Goal: Task Accomplishment & Management: Manage account settings

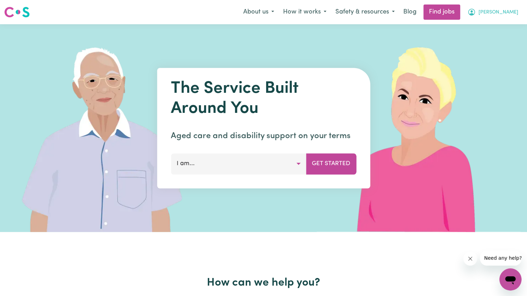
click at [502, 14] on span "[PERSON_NAME]" at bounding box center [498, 13] width 40 height 8
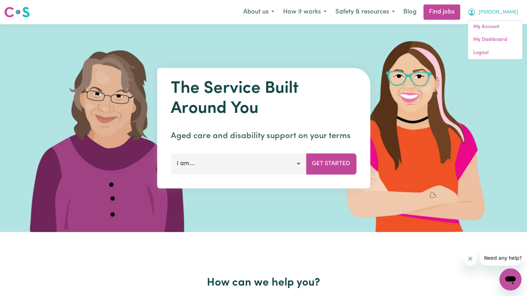
click at [506, 11] on span "[PERSON_NAME]" at bounding box center [498, 13] width 40 height 8
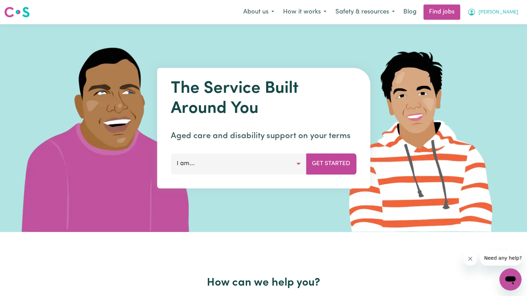
click at [499, 11] on span "[PERSON_NAME]" at bounding box center [498, 13] width 40 height 8
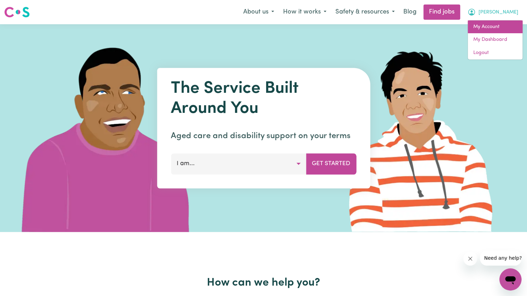
click at [487, 27] on link "My Account" at bounding box center [494, 26] width 55 height 13
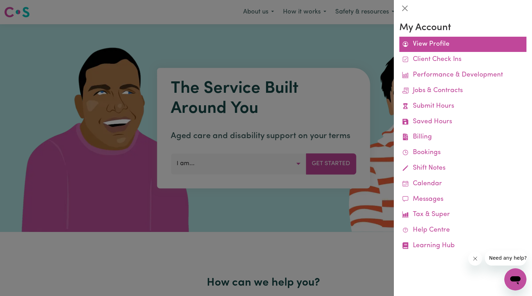
click at [446, 45] on link "View Profile" at bounding box center [462, 45] width 127 height 16
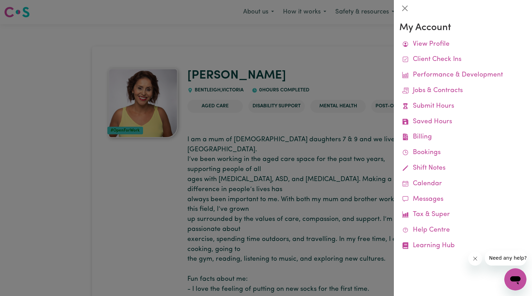
click at [324, 261] on div at bounding box center [266, 148] width 532 height 296
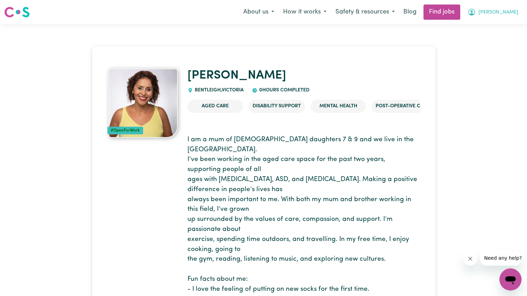
click at [505, 13] on span "[PERSON_NAME]" at bounding box center [498, 13] width 40 height 8
click at [493, 39] on link "My Dashboard" at bounding box center [494, 39] width 55 height 13
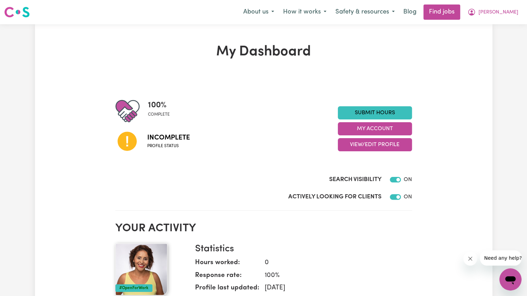
scroll to position [21, 0]
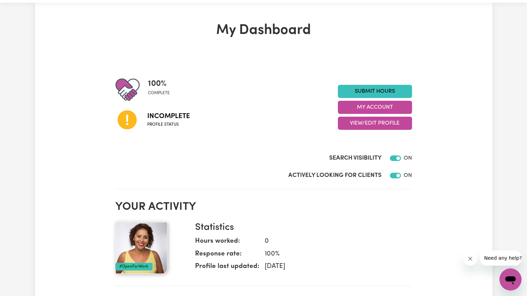
click at [172, 119] on span "Incomplete" at bounding box center [168, 116] width 43 height 10
click at [385, 109] on button "My Account" at bounding box center [375, 107] width 74 height 13
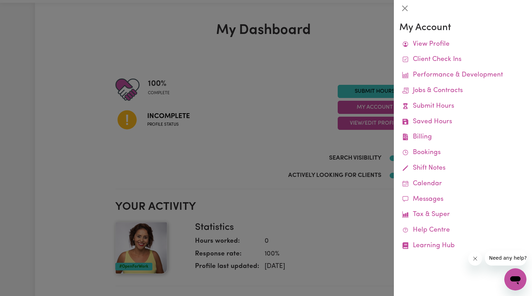
click at [314, 126] on div at bounding box center [266, 148] width 532 height 296
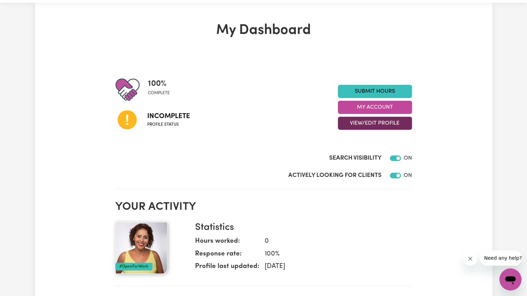
click at [367, 117] on button "View/Edit Profile" at bounding box center [375, 123] width 74 height 13
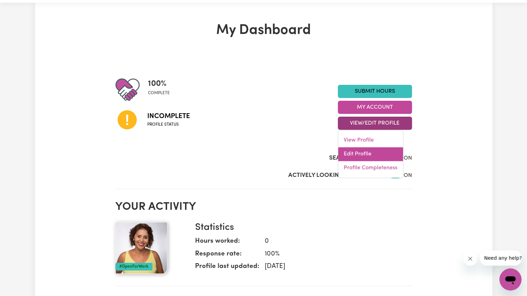
click at [359, 149] on link "Edit Profile" at bounding box center [370, 154] width 65 height 14
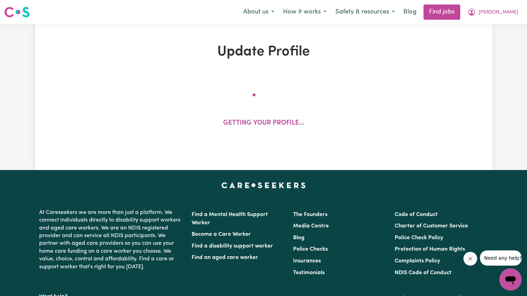
select select "[DEMOGRAPHIC_DATA]"
select select "[DEMOGRAPHIC_DATA] Citizen"
select select "Studying a healthcare related degree or qualification"
select select "60"
select select "85"
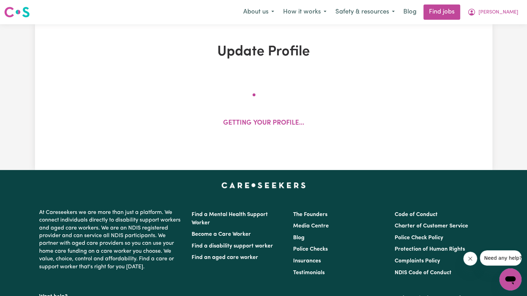
select select "85"
select select "110"
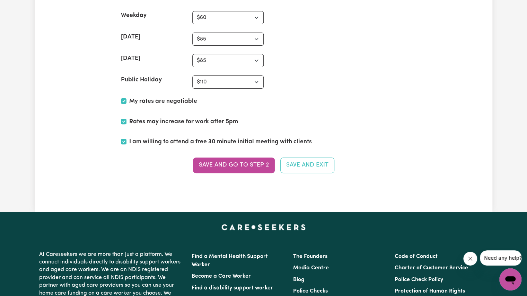
scroll to position [1665, 0]
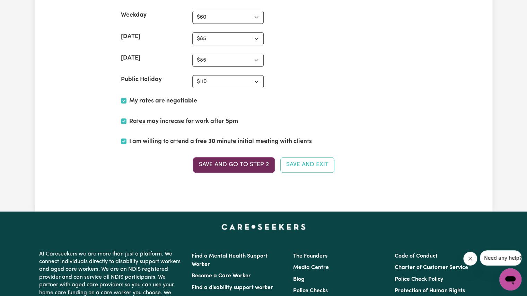
click at [263, 160] on button "Save and go to Step 2" at bounding box center [234, 164] width 82 height 15
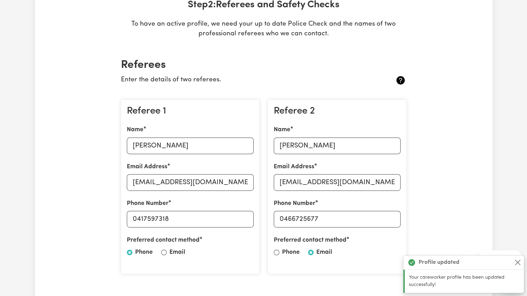
scroll to position [139, 0]
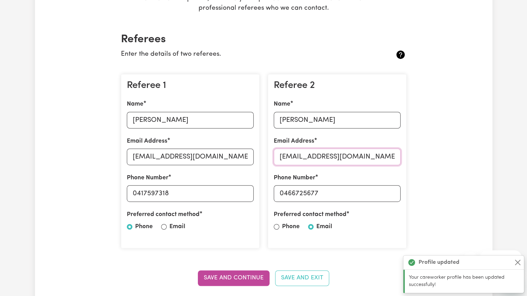
click at [396, 155] on input "[EMAIL_ADDRESS][DOMAIN_NAME]" at bounding box center [337, 157] width 127 height 17
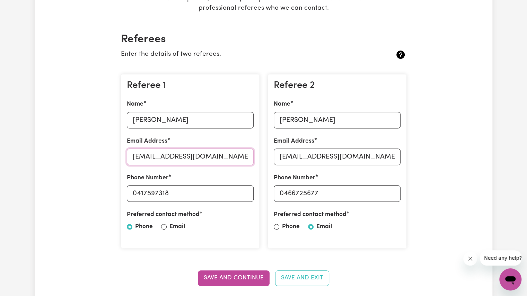
click at [226, 156] on input "[EMAIL_ADDRESS][DOMAIN_NAME]" at bounding box center [190, 157] width 127 height 17
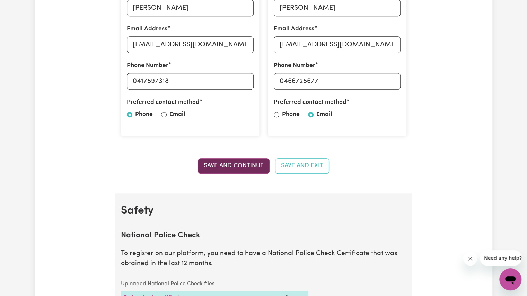
click at [242, 169] on button "Save and Continue" at bounding box center [234, 165] width 72 height 15
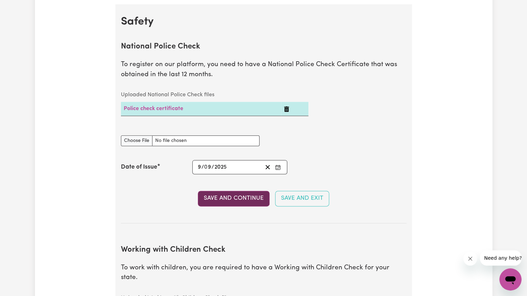
scroll to position [441, 0]
click at [141, 139] on input "National Police Check document" at bounding box center [190, 140] width 139 height 11
click at [244, 202] on button "Save and Continue" at bounding box center [234, 197] width 72 height 15
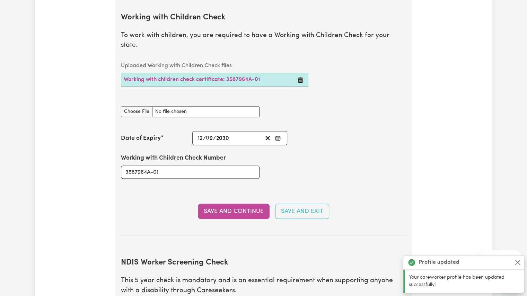
scroll to position [674, 0]
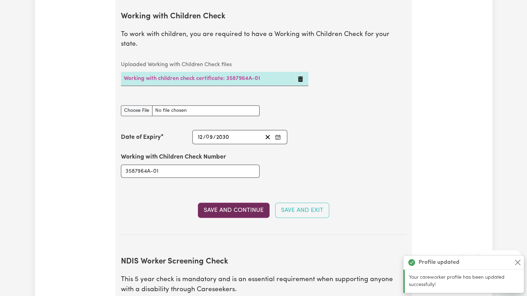
click at [244, 203] on button "Save and Continue" at bounding box center [234, 210] width 72 height 15
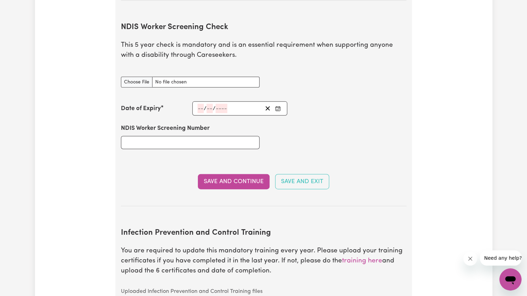
scroll to position [884, 0]
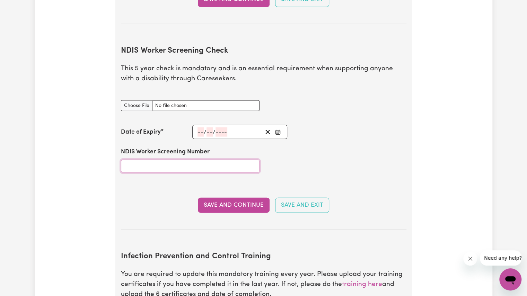
click at [200, 160] on input "NDIS Worker Screening Number" at bounding box center [190, 166] width 139 height 13
type input "37146260"
click at [188, 100] on input "NDIS Worker Screening Check document" at bounding box center [190, 105] width 139 height 11
click at [145, 100] on input "NDIS Worker Screening Check document" at bounding box center [190, 105] width 139 height 11
click at [184, 100] on input "NDIS Worker Screening Check document" at bounding box center [190, 105] width 139 height 11
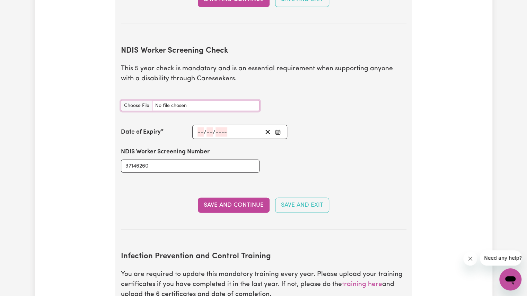
type input "C:\fakepath\NDIS Worker Screening Check.png"
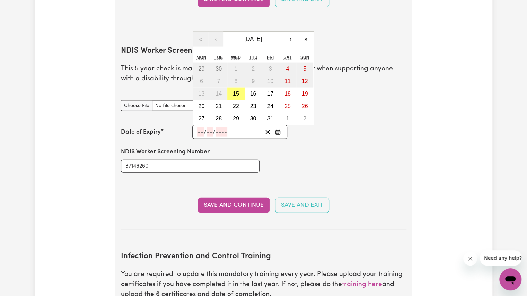
click at [200, 127] on input "number" at bounding box center [200, 131] width 6 height 9
click at [288, 32] on button "›" at bounding box center [290, 39] width 15 height 15
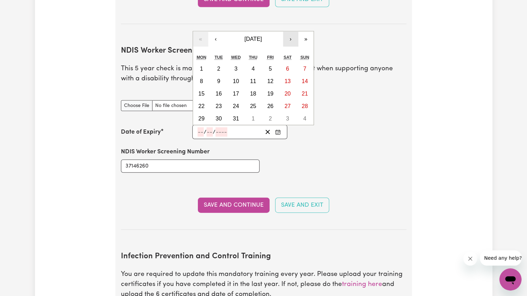
click at [288, 32] on button "›" at bounding box center [290, 39] width 15 height 15
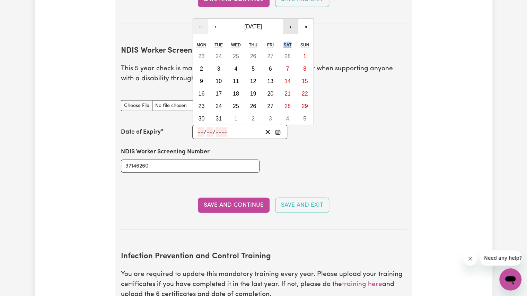
click at [288, 40] on div "Sat" at bounding box center [287, 45] width 17 height 10
click at [287, 19] on button "›" at bounding box center [290, 26] width 15 height 15
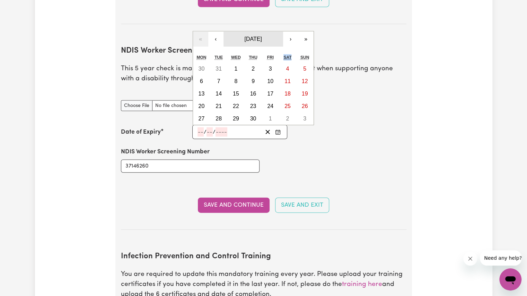
click at [268, 32] on button "[DATE]" at bounding box center [253, 39] width 60 height 15
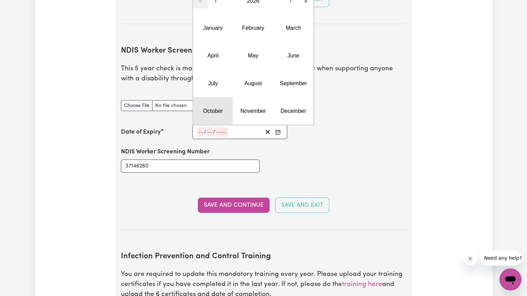
click at [216, 108] on abbr "October" at bounding box center [213, 111] width 20 height 6
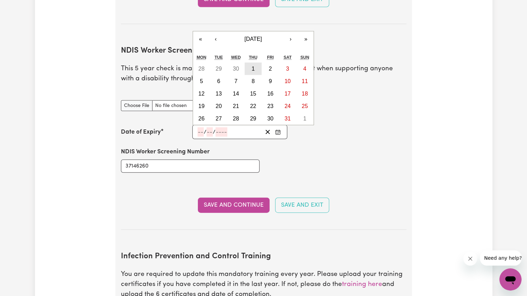
click at [251, 63] on button "1" at bounding box center [252, 69] width 17 height 12
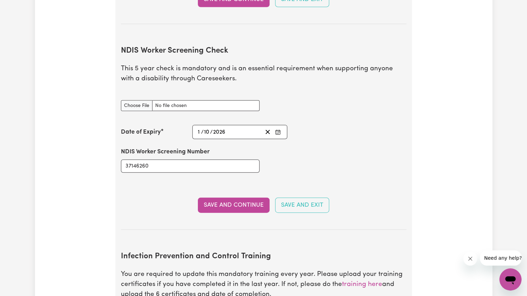
type input "[DATE]"
type input "1"
type input "10"
type input "2026"
click at [237, 127] on div "[DATE] [DATE]" at bounding box center [230, 131] width 66 height 9
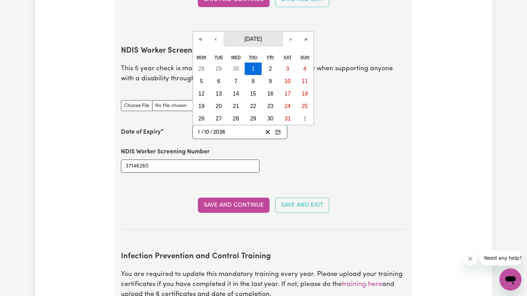
click at [262, 32] on button "[DATE]" at bounding box center [253, 39] width 60 height 15
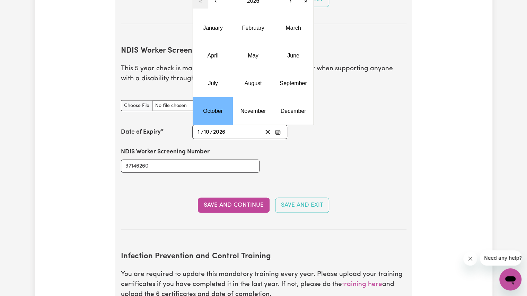
click at [170, 35] on section "NDIS Worker Screening Check This 5 year check is mandatory and is an essential …" at bounding box center [263, 132] width 285 height 195
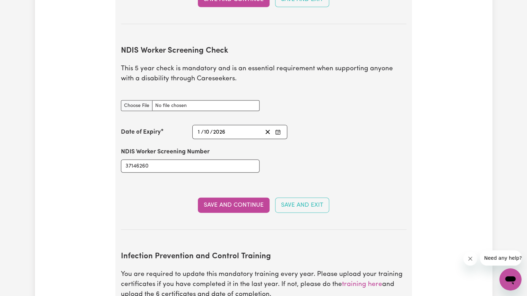
click at [242, 127] on div "[DATE] [DATE]" at bounding box center [230, 131] width 66 height 9
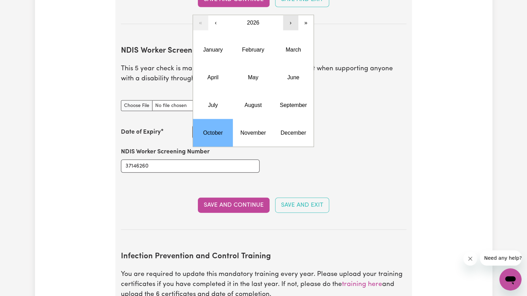
click at [289, 15] on button "›" at bounding box center [290, 22] width 15 height 15
click at [221, 130] on abbr "October" at bounding box center [213, 133] width 20 height 6
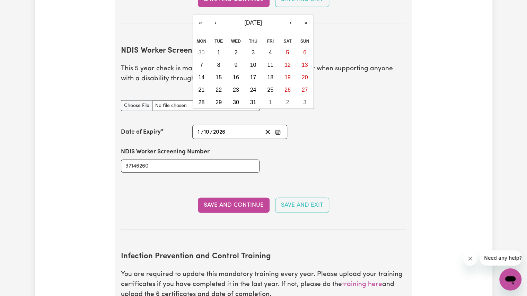
click at [340, 139] on div "NDIS Worker Screening Number 37146260" at bounding box center [264, 160] width 294 height 42
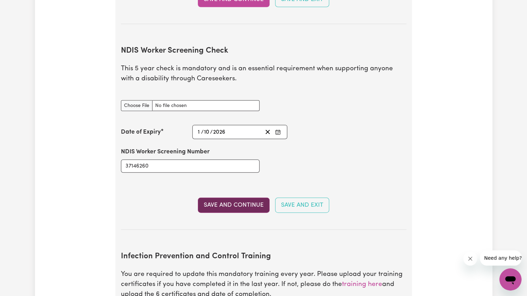
click at [253, 198] on button "Save and Continue" at bounding box center [234, 205] width 72 height 15
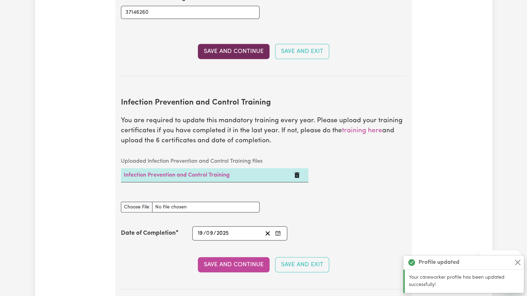
scroll to position [1113, 0]
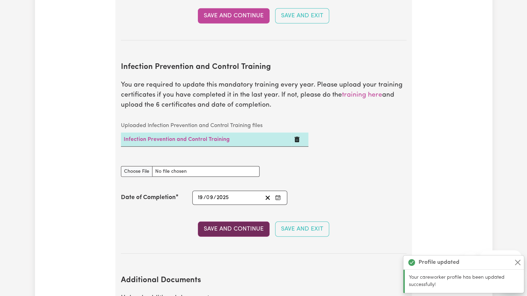
click at [244, 222] on button "Save and Continue" at bounding box center [234, 229] width 72 height 15
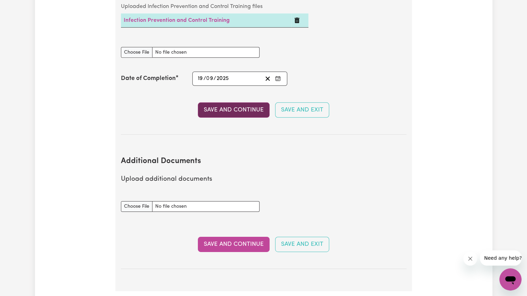
scroll to position [1226, 0]
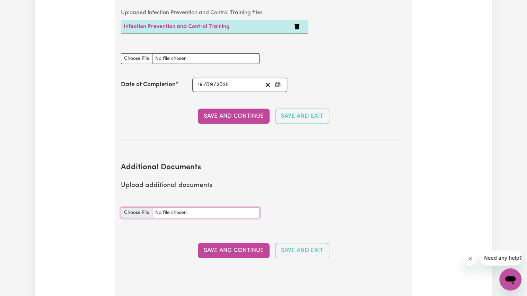
click at [169, 207] on input "Additional Documents document" at bounding box center [190, 212] width 139 height 11
click at [137, 207] on input "Additional Documents document" at bounding box center [190, 212] width 139 height 11
type input "C:\fakepath\NDIS_Worker_Orientation_Completion_Certificate (1).pdf"
click at [140, 206] on div "Additional Documents document" at bounding box center [190, 212] width 147 height 27
click at [141, 207] on input "Additional Documents document" at bounding box center [190, 212] width 139 height 11
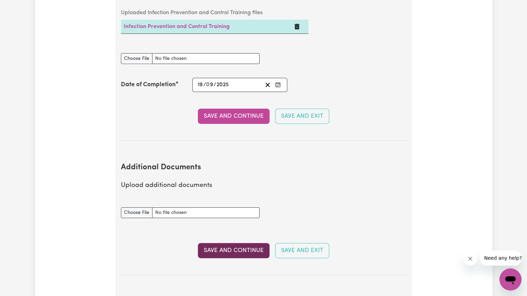
click at [257, 243] on button "Save and Continue" at bounding box center [234, 250] width 72 height 15
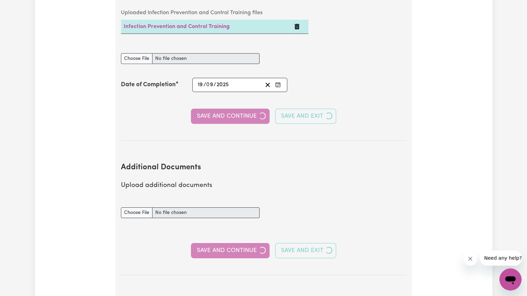
select select "2025"
select select "2023"
select select "Certificate III (Individual Support)"
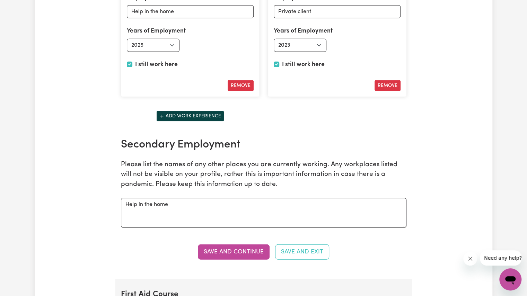
scroll to position [1081, 0]
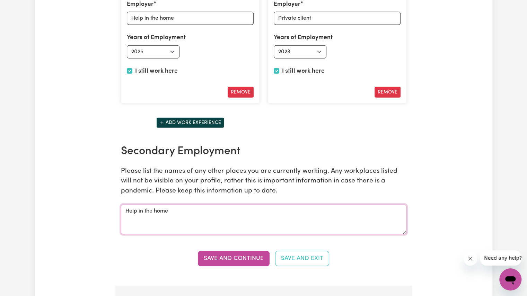
click at [234, 207] on textarea "Help in the home" at bounding box center [263, 220] width 285 height 30
type textarea "Help in the home Home Kind Care"
click at [199, 118] on button "Add work experience" at bounding box center [190, 122] width 68 height 11
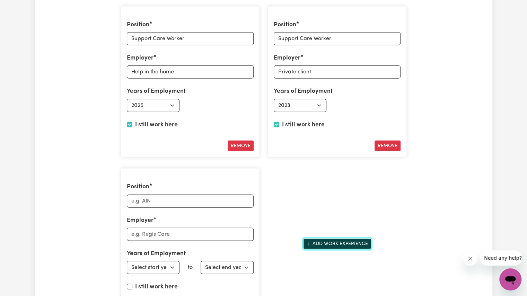
scroll to position [1027, 0]
click at [178, 197] on input "Position" at bounding box center [190, 201] width 127 height 13
type input "Support Care Worker"
click at [156, 228] on input "Employer" at bounding box center [190, 234] width 127 height 13
type input "Home Kind Care"
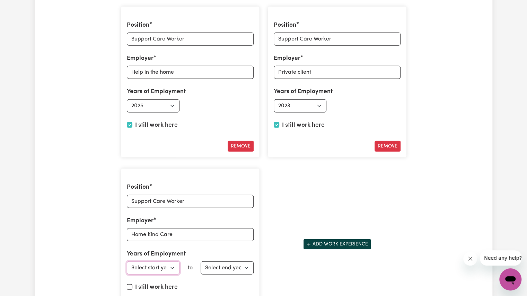
click at [152, 262] on select "Select start year [DATE] 1952 1953 1954 1955 1956 1957 1958 1959 1960 1961 1962…" at bounding box center [153, 267] width 53 height 13
select select "2025"
click at [127, 261] on select "Select start year [DATE] 1952 1953 1954 1955 1956 1957 1958 1959 1960 1961 1962…" at bounding box center [153, 267] width 53 height 13
click at [127, 284] on input "I still work here" at bounding box center [130, 287] width 6 height 6
checkbox input "true"
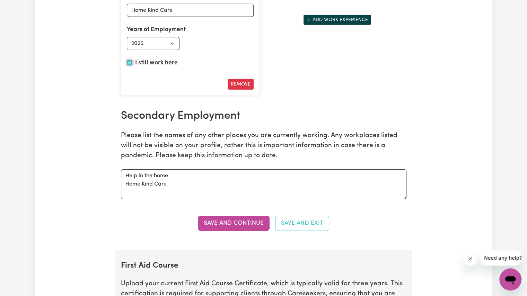
scroll to position [1252, 0]
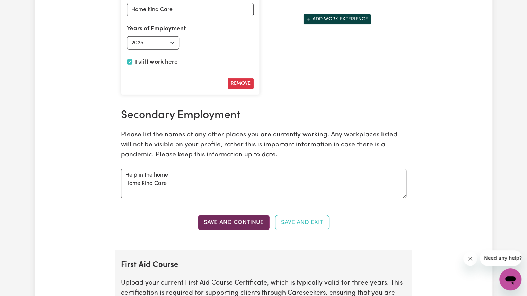
click at [262, 221] on button "Save and Continue" at bounding box center [234, 222] width 72 height 15
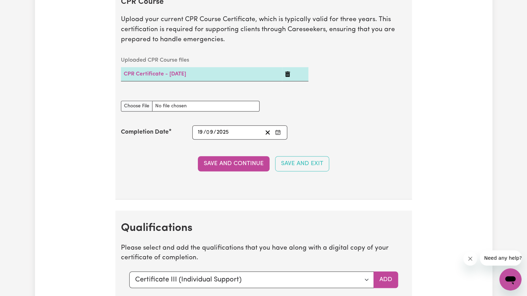
scroll to position [1783, 0]
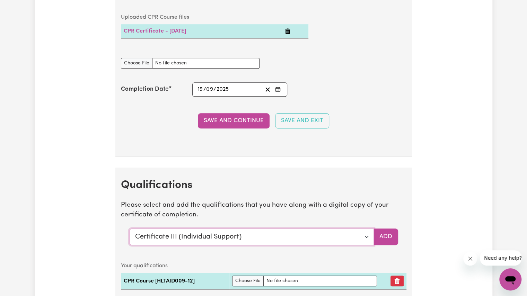
click at [364, 230] on select "Select a qualification to add... Certificate III (Individual Support) Certifica…" at bounding box center [251, 237] width 244 height 17
select select "CPR Course [HLTAID009-12]"
click at [129, 229] on select "Select a qualification to add... Certificate III (Individual Support) Certifica…" at bounding box center [251, 237] width 244 height 17
click at [392, 229] on button "Add" at bounding box center [385, 237] width 25 height 17
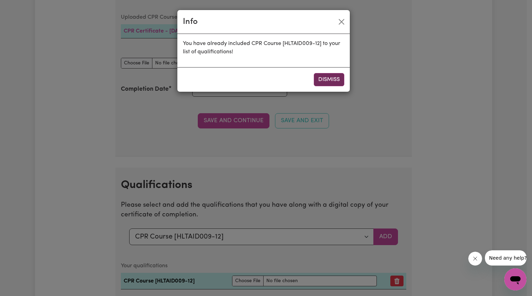
click at [332, 73] on button "Dismiss" at bounding box center [329, 79] width 30 height 13
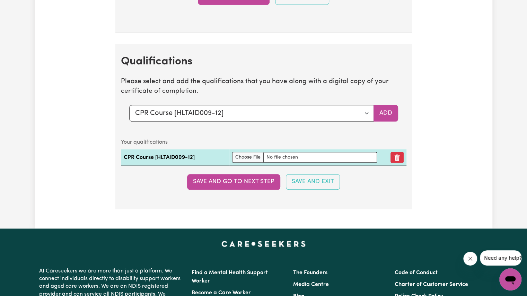
scroll to position [1907, 0]
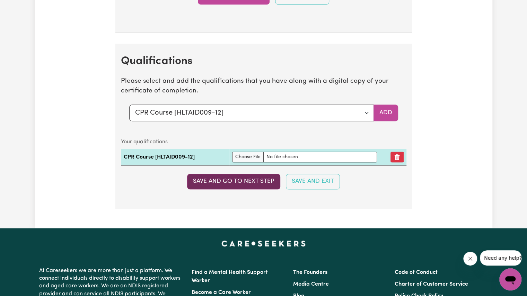
click at [260, 174] on button "Save and go to next step" at bounding box center [233, 181] width 93 height 15
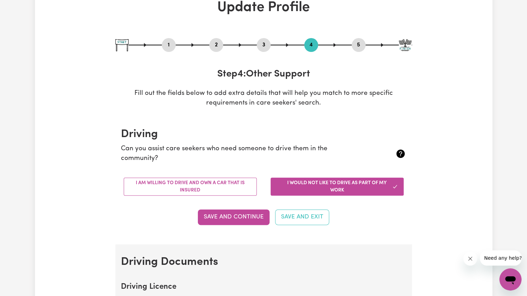
scroll to position [46, 0]
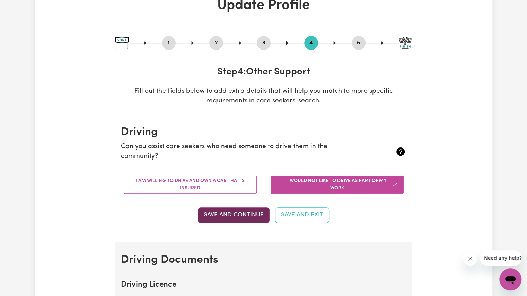
click at [234, 214] on button "Save and Continue" at bounding box center [234, 214] width 72 height 15
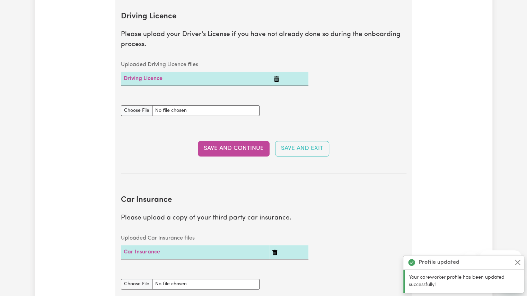
scroll to position [315, 0]
click at [240, 148] on button "Save and Continue" at bounding box center [234, 148] width 72 height 15
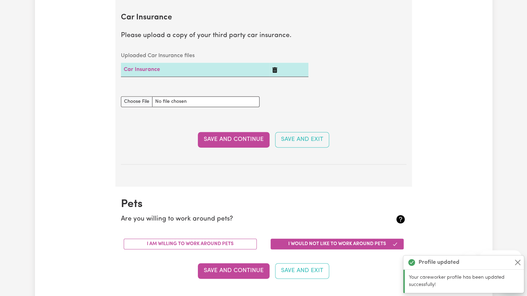
scroll to position [499, 0]
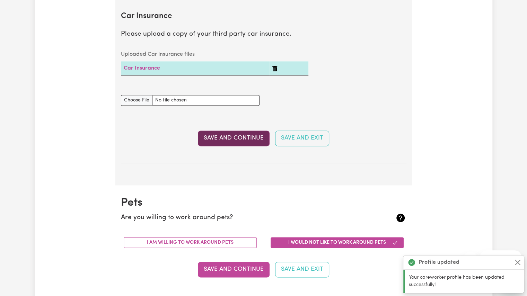
click at [238, 137] on button "Save and Continue" at bounding box center [234, 138] width 72 height 15
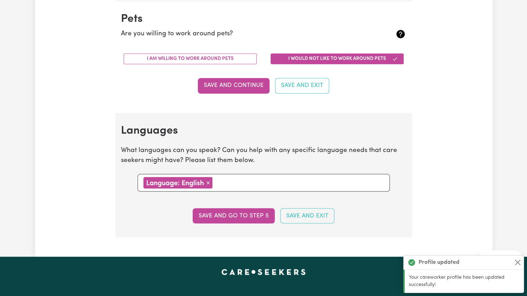
scroll to position [683, 0]
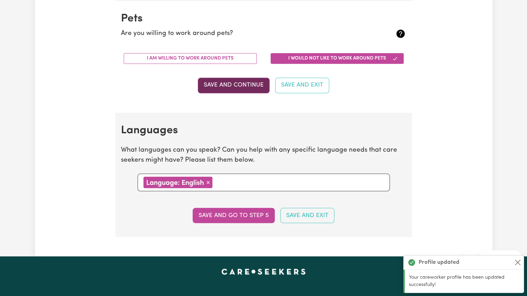
click at [243, 86] on button "Save and Continue" at bounding box center [234, 85] width 72 height 15
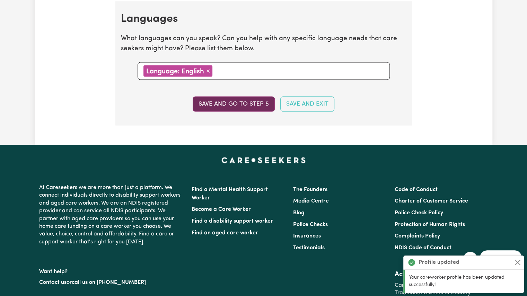
click at [235, 107] on button "Save and go to step 5" at bounding box center [234, 104] width 82 height 15
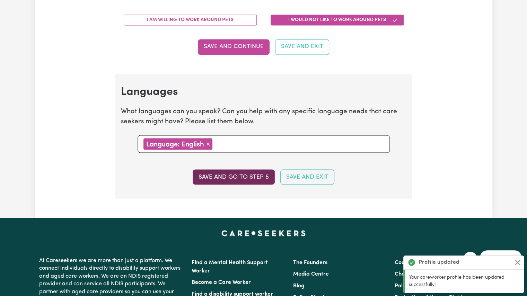
select select "I am providing services through another platform"
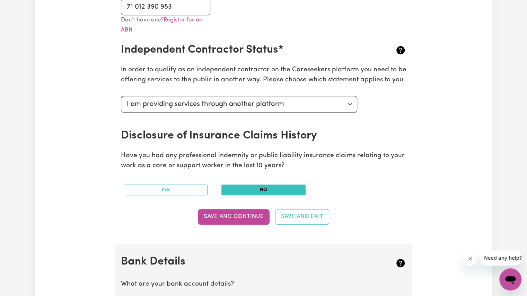
scroll to position [237, 0]
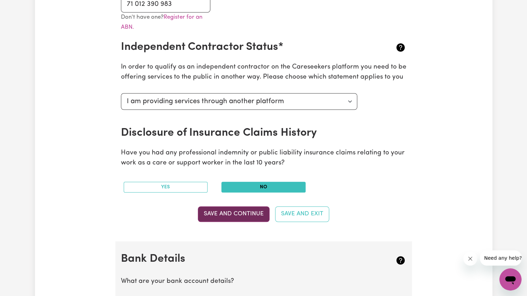
click at [228, 209] on button "Save and Continue" at bounding box center [234, 213] width 72 height 15
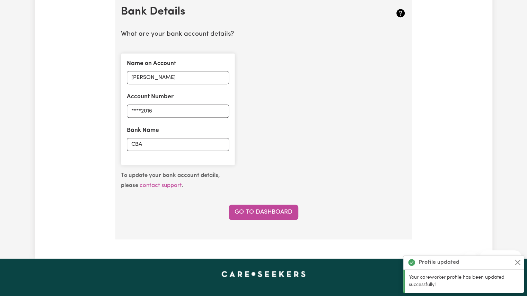
scroll to position [484, 0]
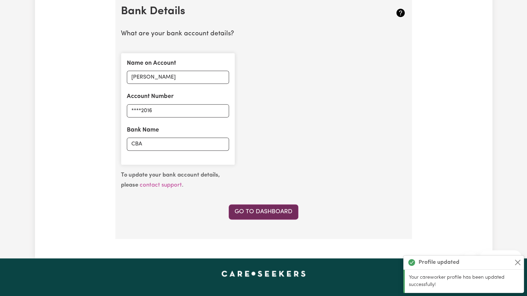
click at [274, 213] on link "Go to Dashboard" at bounding box center [264, 211] width 70 height 15
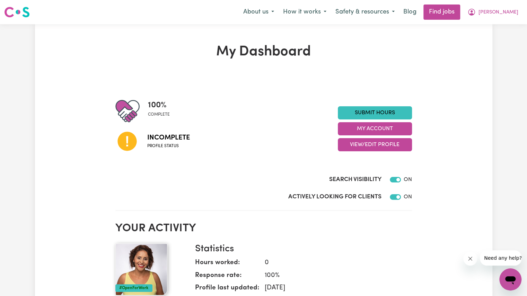
click at [158, 145] on span "Profile status" at bounding box center [168, 146] width 43 height 6
click at [127, 140] on icon at bounding box center [127, 142] width 24 height 24
click at [388, 150] on button "View/Edit Profile" at bounding box center [375, 144] width 74 height 13
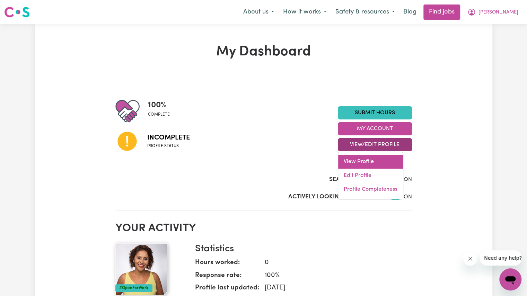
click at [366, 166] on link "View Profile" at bounding box center [370, 162] width 65 height 14
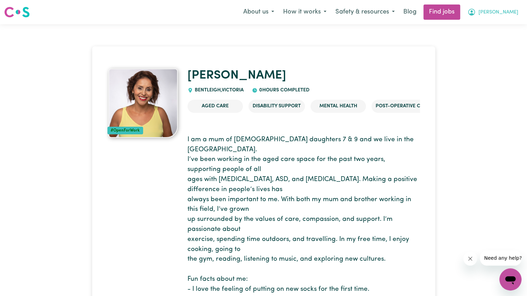
click at [475, 12] on icon "My Account" at bounding box center [471, 12] width 8 height 8
click at [482, 38] on link "My Dashboard" at bounding box center [494, 39] width 55 height 13
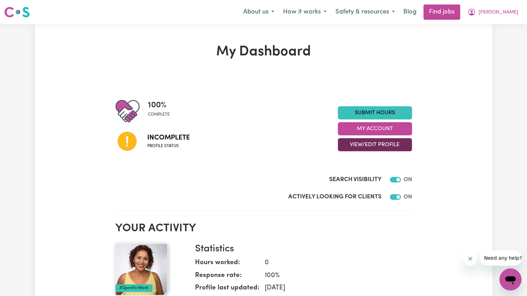
click at [387, 147] on button "View/Edit Profile" at bounding box center [375, 144] width 74 height 13
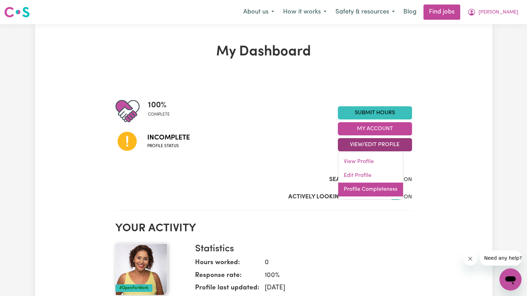
click at [363, 187] on link "Profile Completeness" at bounding box center [370, 189] width 65 height 14
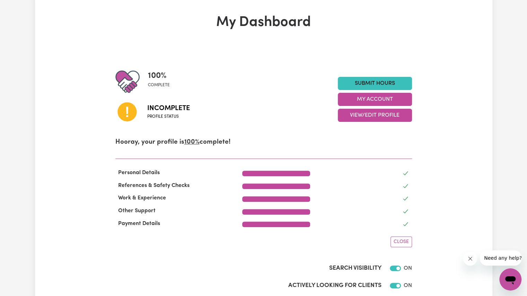
scroll to position [29, 0]
click at [195, 144] on u "100%" at bounding box center [191, 142] width 15 height 7
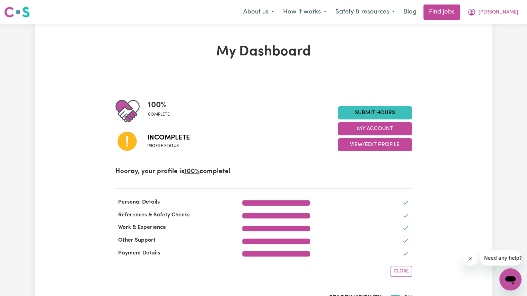
click at [221, 175] on p "Hooray, your profile is 100% complete!" at bounding box center [263, 172] width 296 height 10
click at [378, 148] on button "View/Edit Profile" at bounding box center [375, 144] width 74 height 13
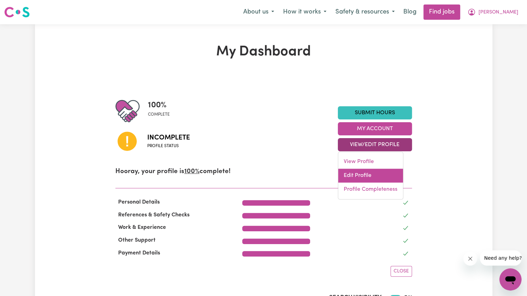
click at [363, 176] on link "Edit Profile" at bounding box center [370, 176] width 65 height 14
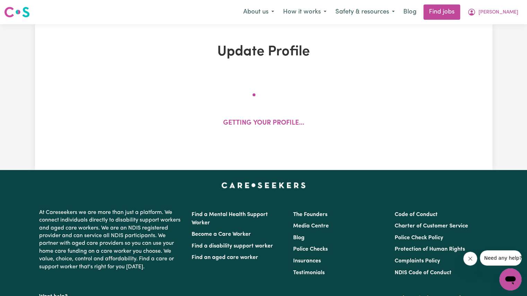
select select "[DEMOGRAPHIC_DATA]"
select select "[DEMOGRAPHIC_DATA] Citizen"
select select "Studying a healthcare related degree or qualification"
select select "60"
select select "85"
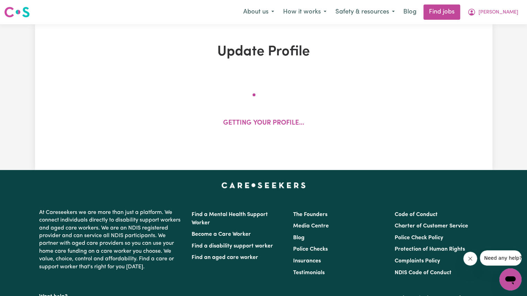
select select "85"
select select "110"
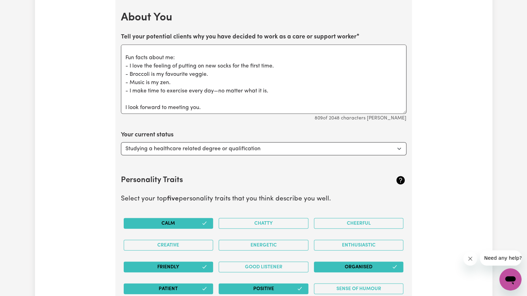
scroll to position [954, 0]
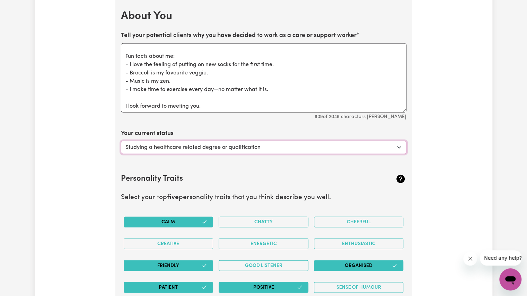
click at [398, 143] on select "Select... Studying a healthcare related degree or qualification Studying a non-…" at bounding box center [263, 147] width 285 height 13
select select "Embarking on a career change into the care industry"
click at [121, 141] on select "Select... Studying a healthcare related degree or qualification Studying a non-…" at bounding box center [263, 147] width 285 height 13
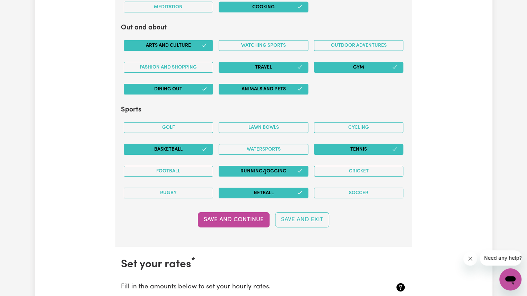
scroll to position [1367, 0]
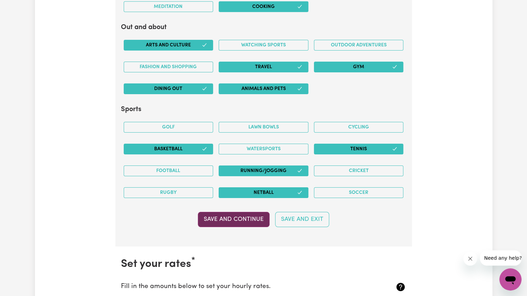
click at [231, 213] on button "Save and Continue" at bounding box center [234, 219] width 72 height 15
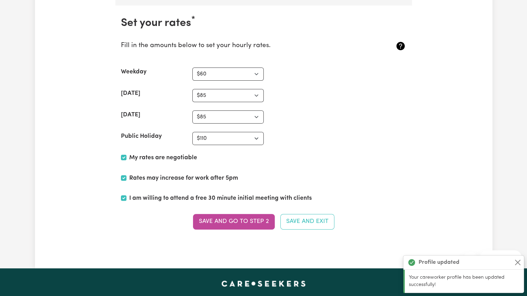
scroll to position [1608, 0]
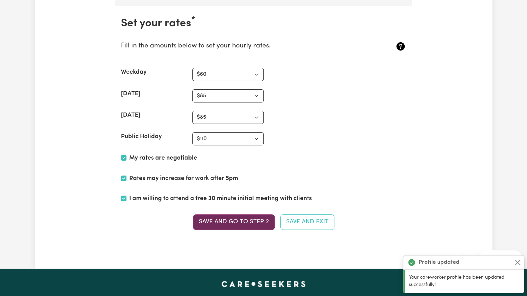
click at [262, 217] on button "Save and go to Step 2" at bounding box center [234, 221] width 82 height 15
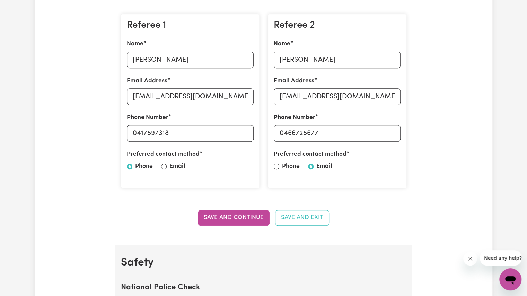
scroll to position [199, 0]
click at [248, 217] on button "Save and Continue" at bounding box center [234, 217] width 72 height 15
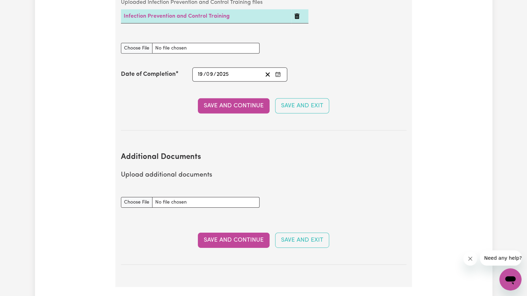
scroll to position [1252, 0]
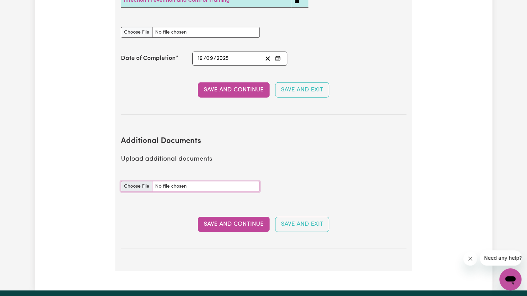
click at [186, 181] on input "Additional Documents document" at bounding box center [190, 186] width 139 height 11
type input "C:\fakepath\New_Worker__NDIS_Induction_Module_Completion_Certificate.pdf"
click at [221, 217] on button "Save and Continue" at bounding box center [234, 224] width 72 height 15
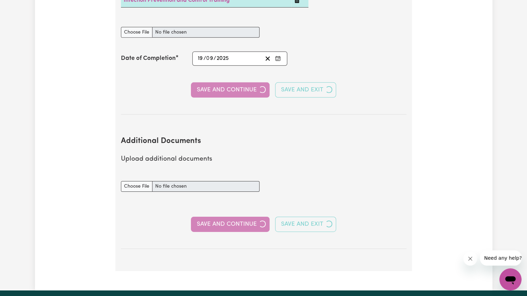
select select "2025"
select select "2023"
select select "2025"
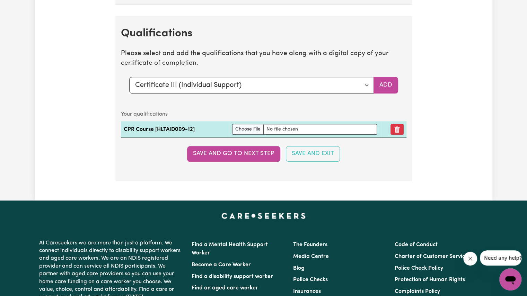
scroll to position [1937, 0]
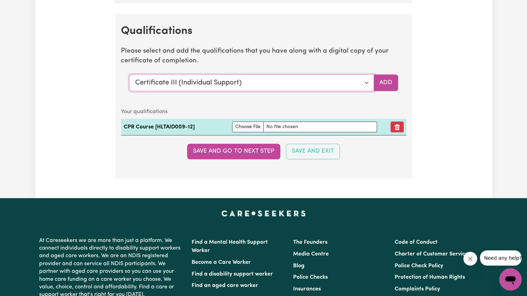
click at [366, 77] on select "Select a qualification to add... Certificate III (Individual Support) Certifica…" at bounding box center [251, 82] width 244 height 17
select select "CPR Course [HLTAID009-12]"
click at [129, 74] on select "Select a qualification to add... Certificate III (Individual Support) Certifica…" at bounding box center [251, 82] width 244 height 17
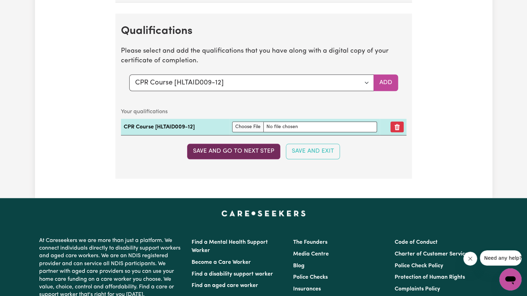
click at [246, 144] on button "Save and go to next step" at bounding box center [233, 151] width 93 height 15
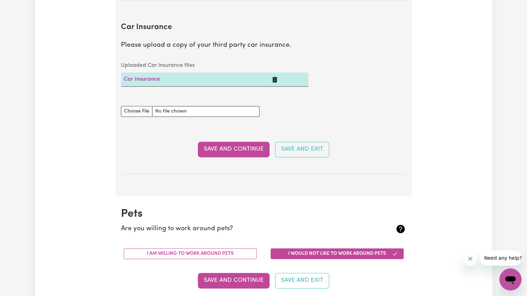
scroll to position [484, 0]
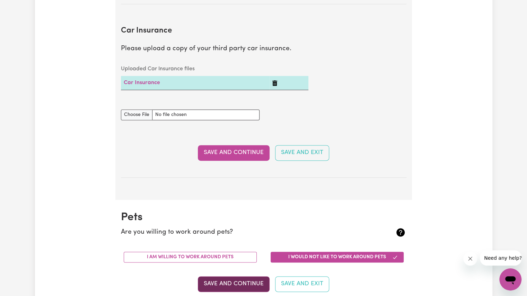
click at [241, 279] on button "Save and Continue" at bounding box center [234, 283] width 72 height 15
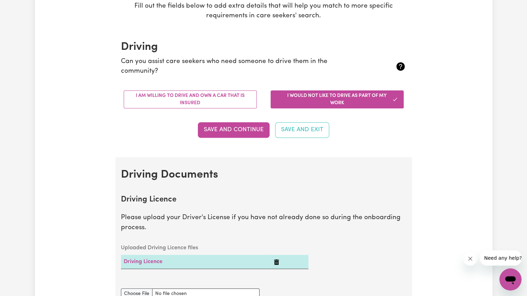
scroll to position [0, 0]
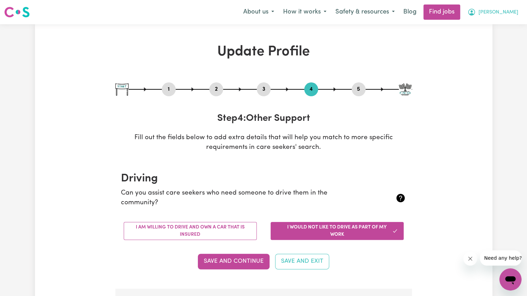
click at [509, 14] on span "[PERSON_NAME]" at bounding box center [498, 13] width 40 height 8
click at [493, 25] on link "My Account" at bounding box center [494, 26] width 55 height 13
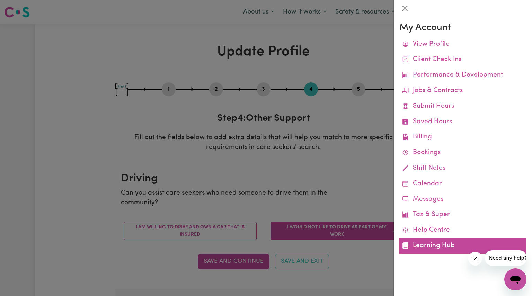
click at [430, 247] on link "Learning Hub" at bounding box center [462, 246] width 127 height 16
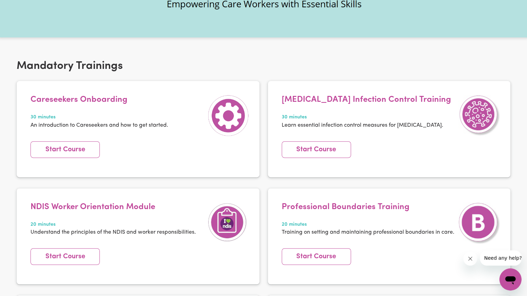
scroll to position [90, 0]
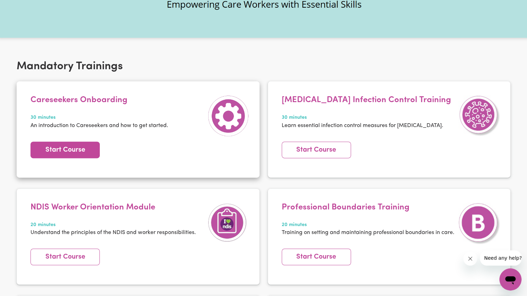
click at [72, 153] on link "Start Course" at bounding box center [64, 150] width 69 height 17
click at [74, 149] on link "Start Course" at bounding box center [64, 150] width 69 height 17
